Goal: Task Accomplishment & Management: Use online tool/utility

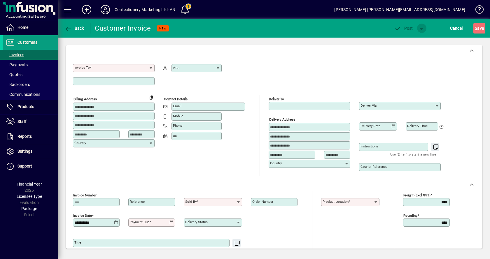
click at [422, 28] on span "button" at bounding box center [422, 28] width 14 height 14
click at [422, 28] on div at bounding box center [245, 129] width 490 height 259
click at [103, 10] on icon at bounding box center [105, 9] width 12 height 9
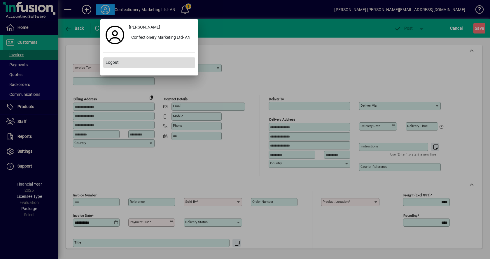
click at [114, 63] on span "Logout" at bounding box center [112, 62] width 13 height 6
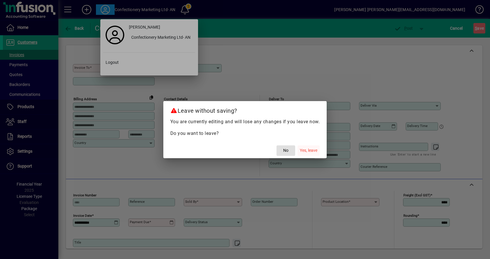
click at [312, 151] on span "Yes, leave" at bounding box center [308, 151] width 17 height 6
